Goal: Task Accomplishment & Management: Manage account settings

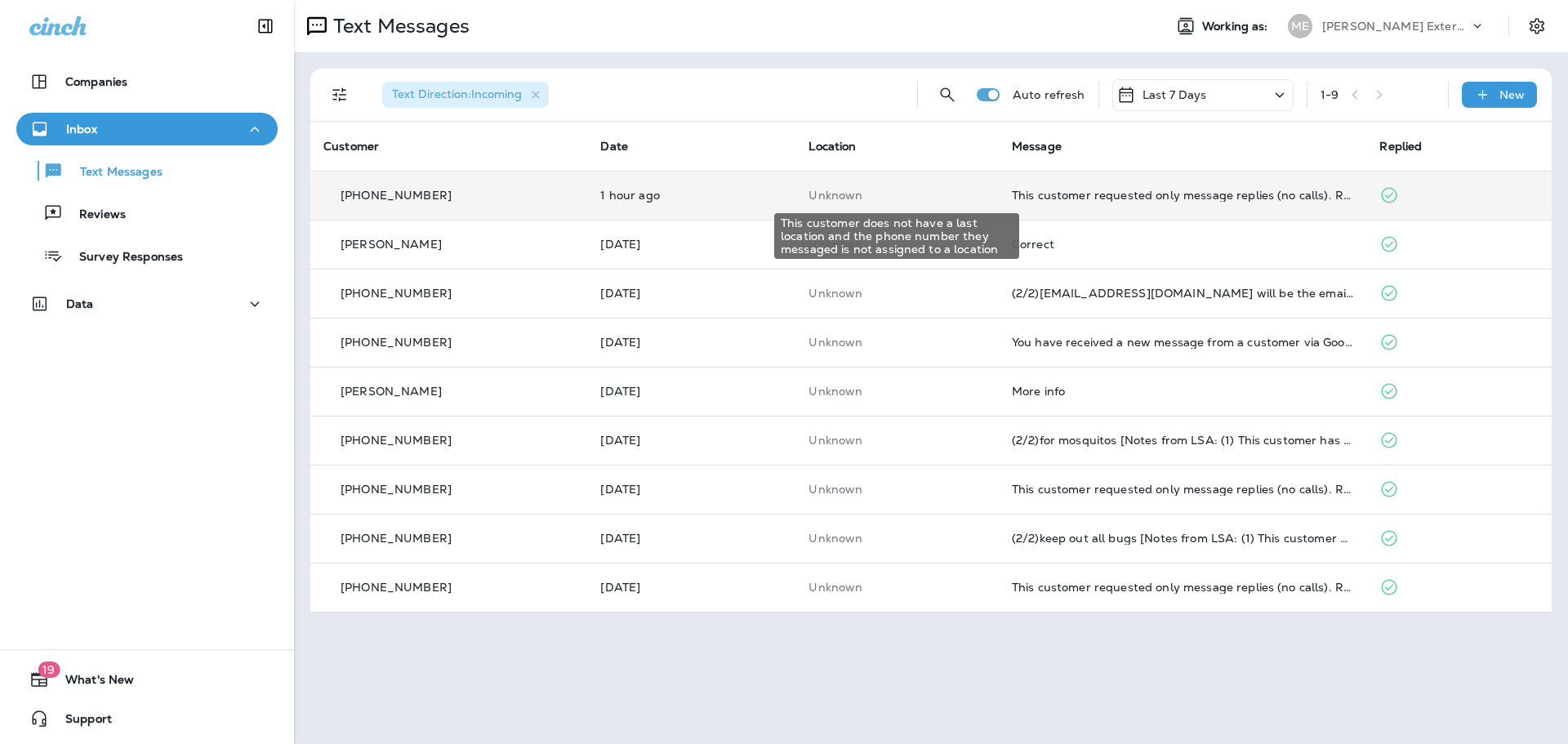
click at [983, 196] on p "Unknown" at bounding box center [896, 195] width 177 height 13
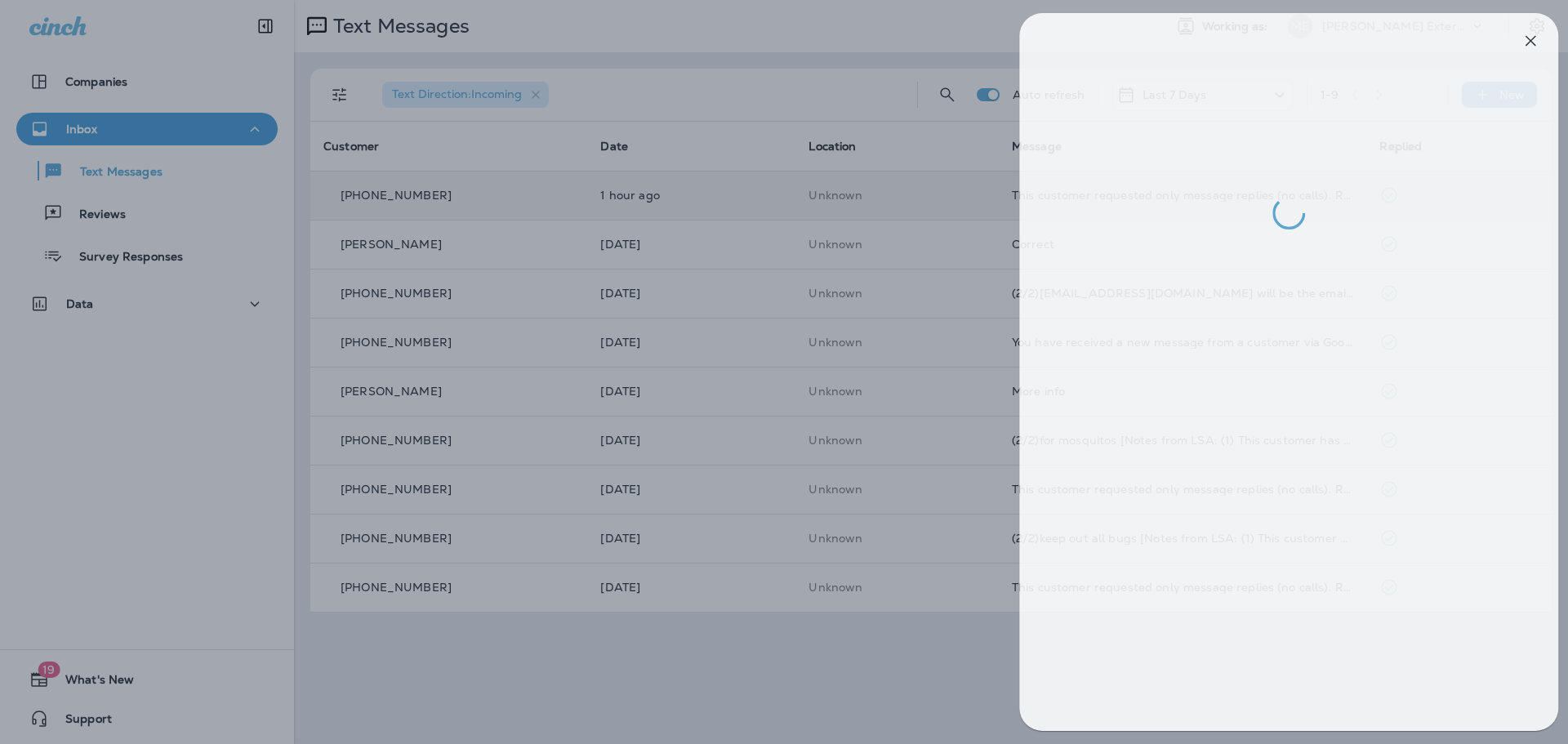
click at [798, 681] on div at bounding box center [795, 372] width 1568 height 744
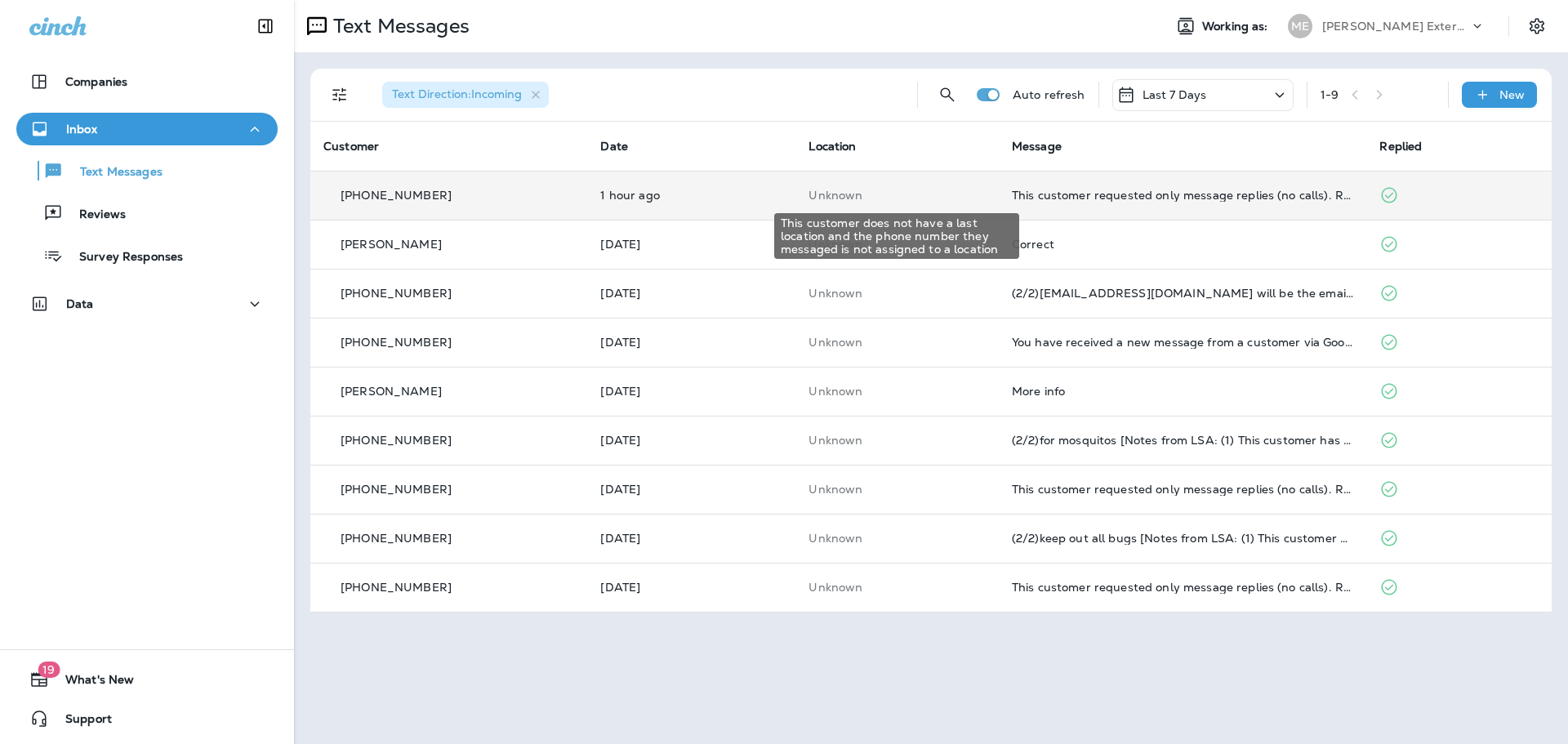
click at [963, 195] on p "Unknown" at bounding box center [896, 195] width 177 height 13
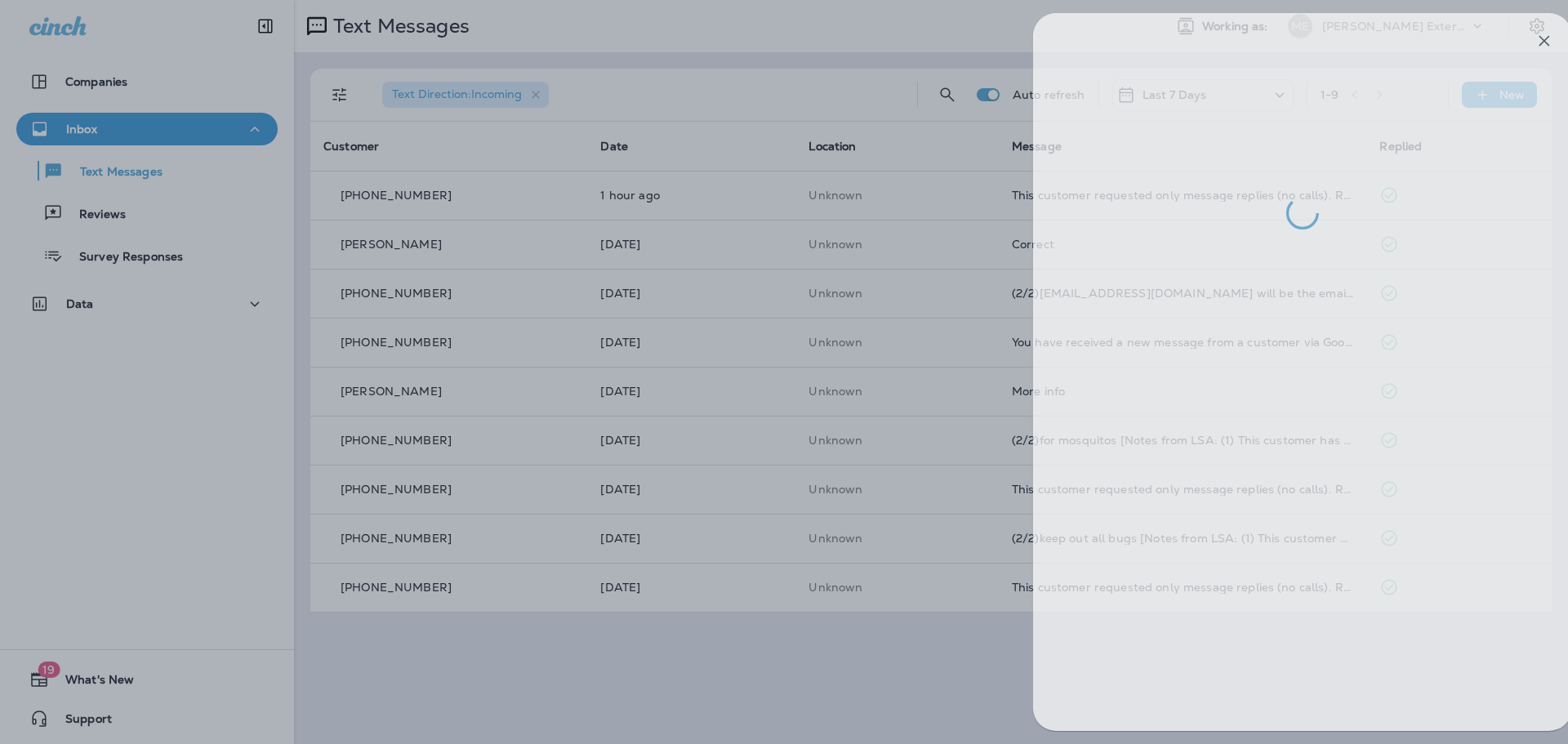
click at [711, 49] on div at bounding box center [809, 372] width 1568 height 744
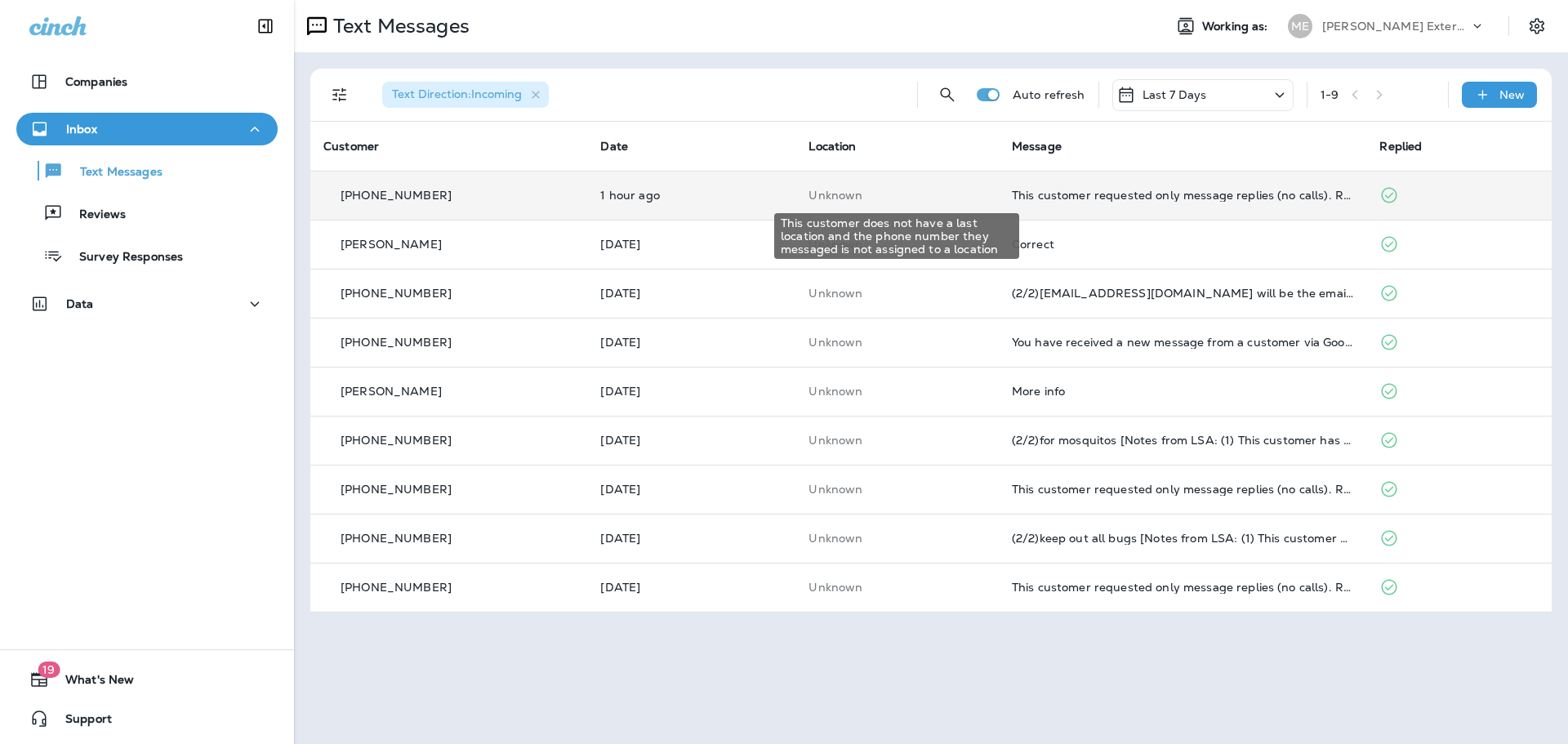
click at [896, 198] on p "Unknown" at bounding box center [896, 195] width 177 height 13
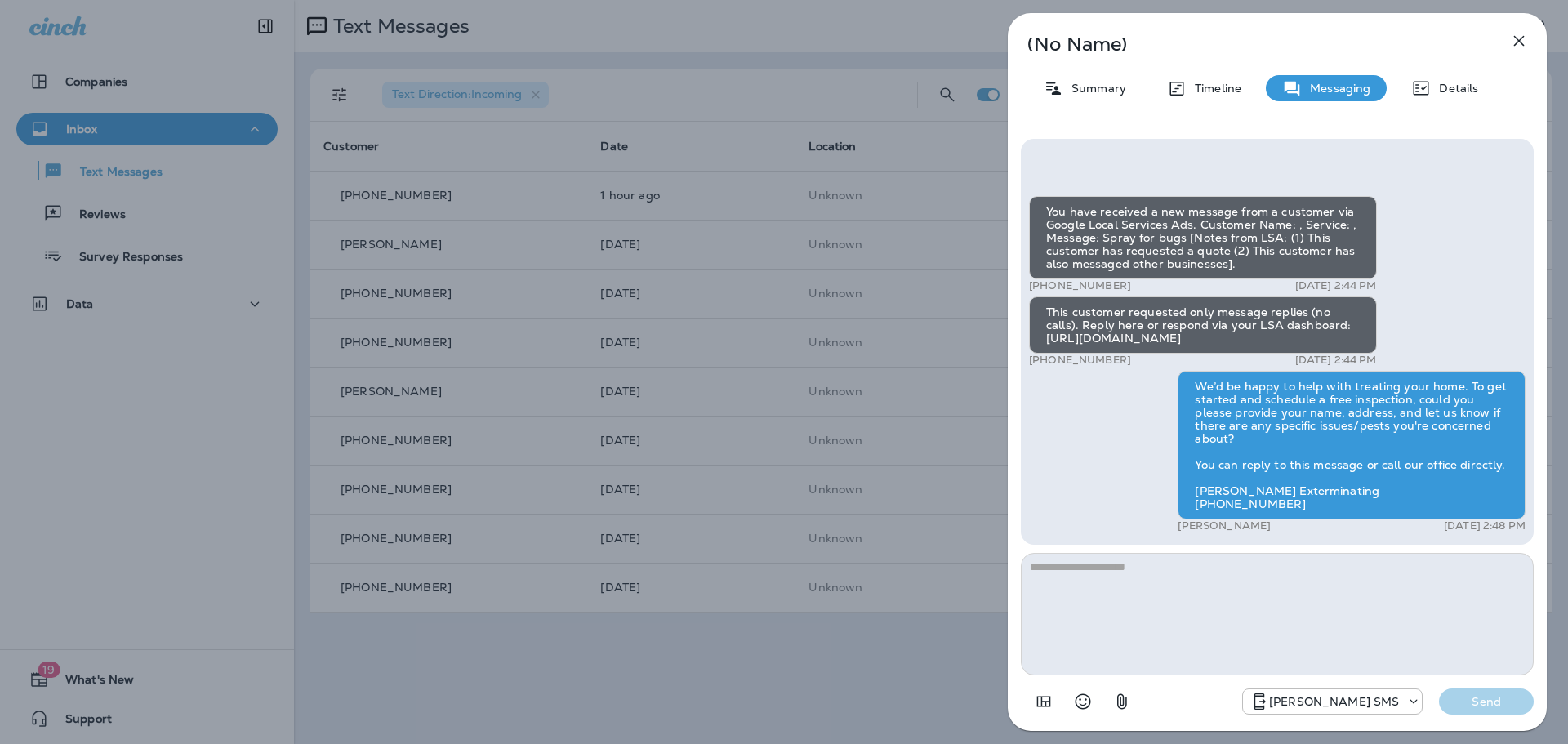
click at [815, 666] on div "(No Name) Summary Timeline Messaging Details You have received a new message fr…" at bounding box center [784, 372] width 1568 height 744
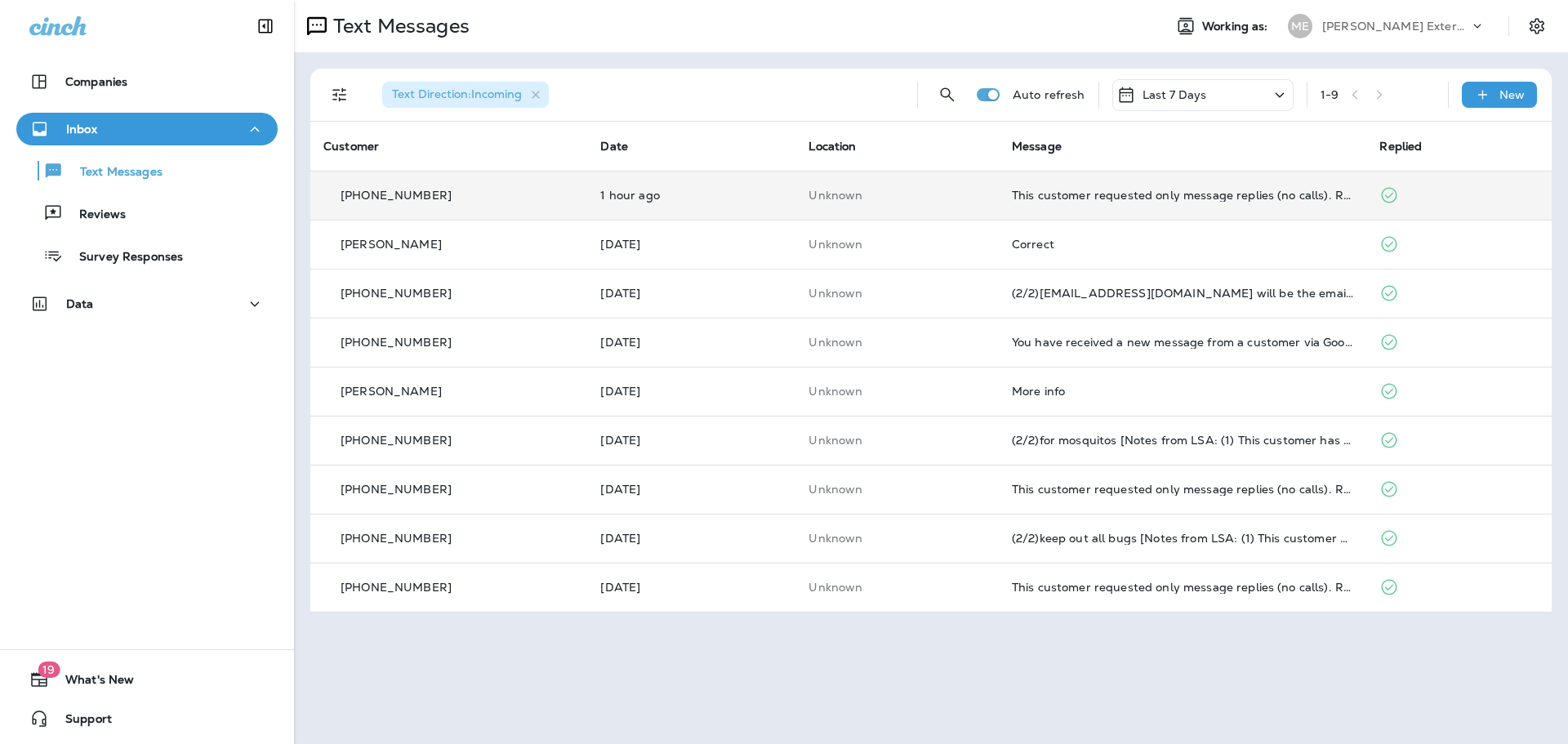
click at [913, 185] on td "Unknown" at bounding box center [897, 196] width 204 height 49
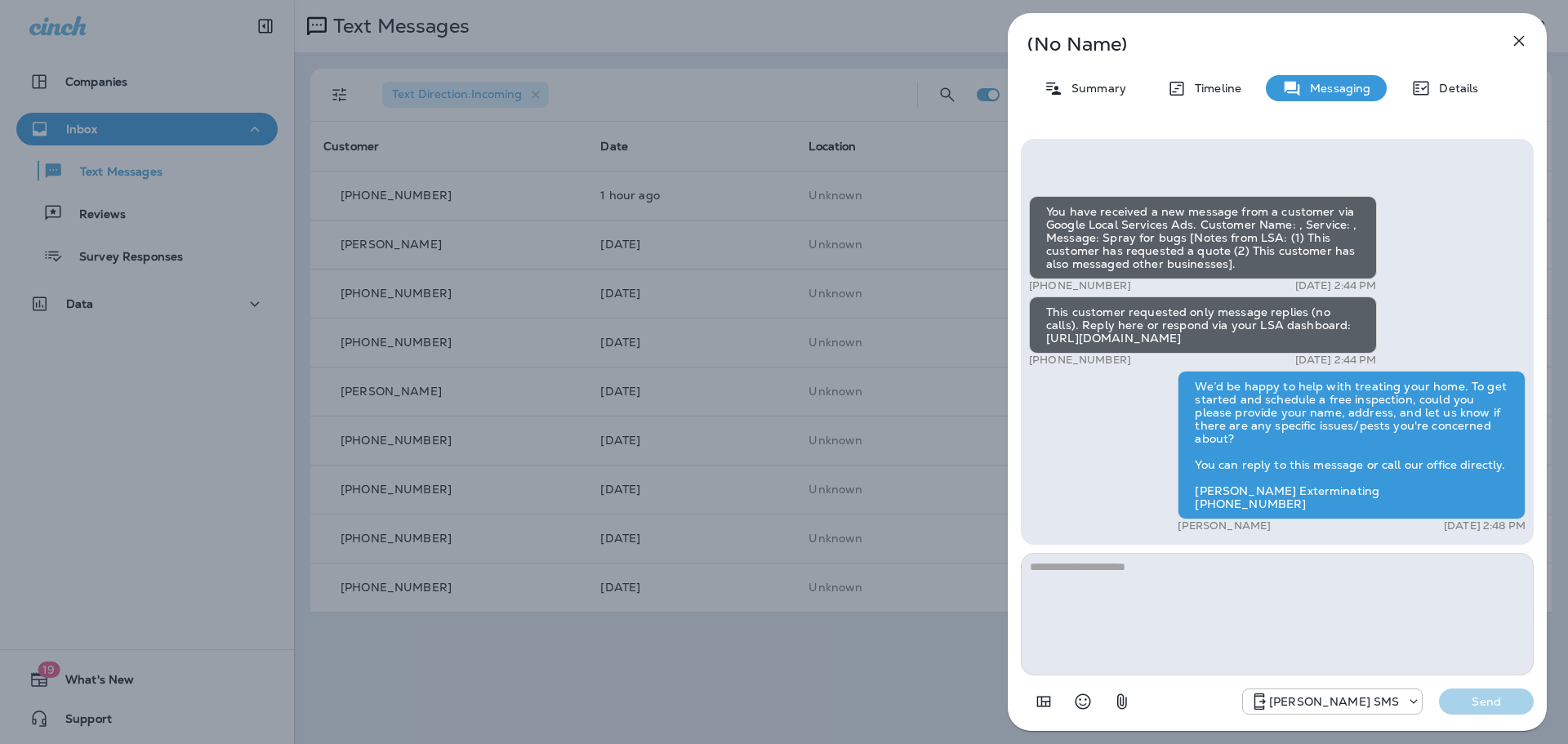
click at [643, 703] on div "(No Name) Summary Timeline Messaging Details You have received a new message fr…" at bounding box center [784, 372] width 1568 height 744
